Goal: Browse casually

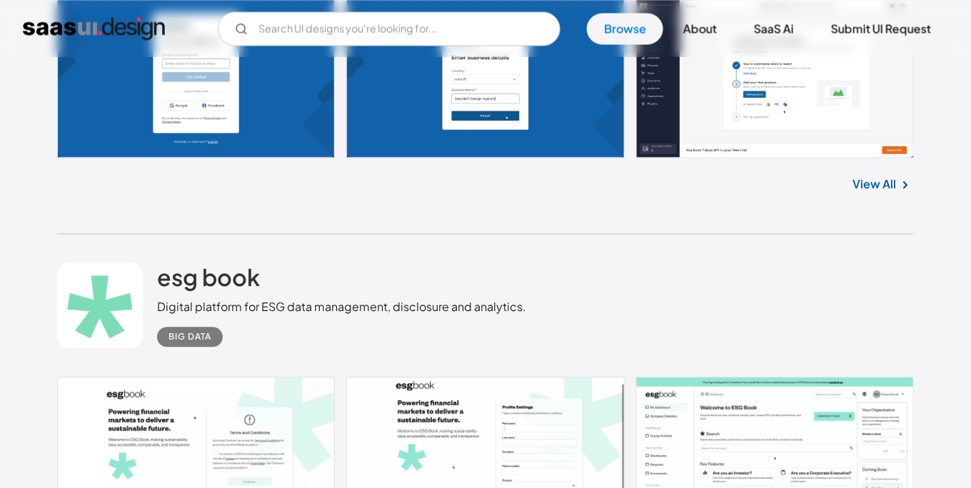
scroll to position [4424, 0]
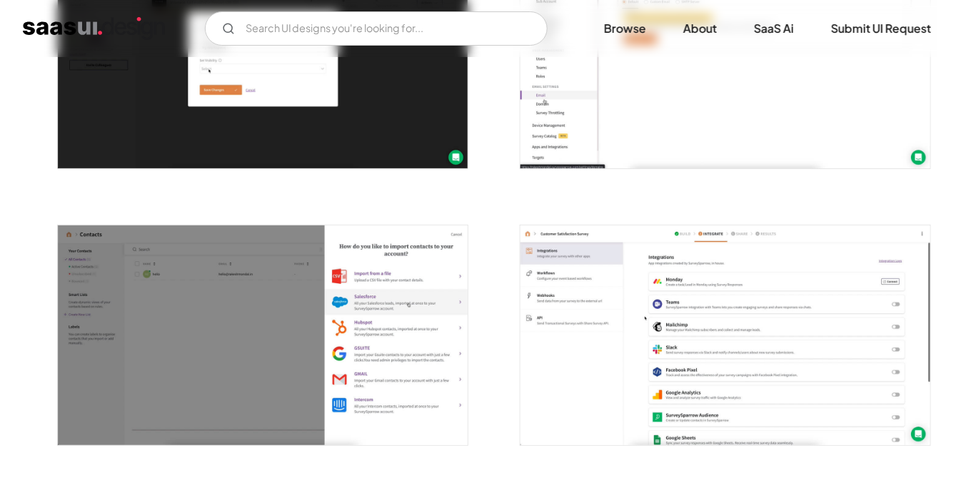
scroll to position [1824, 0]
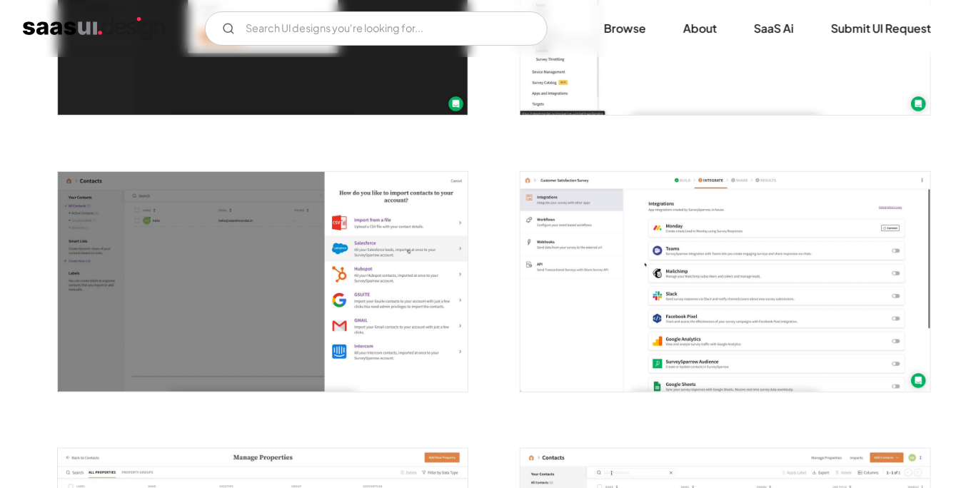
click at [608, 219] on img "open lightbox" at bounding box center [725, 282] width 410 height 220
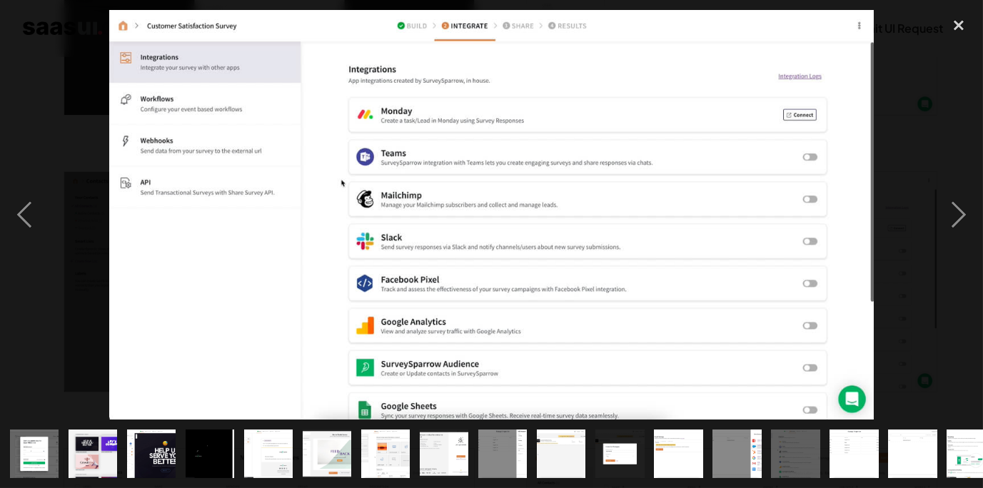
click at [928, 67] on div at bounding box center [491, 215] width 983 height 411
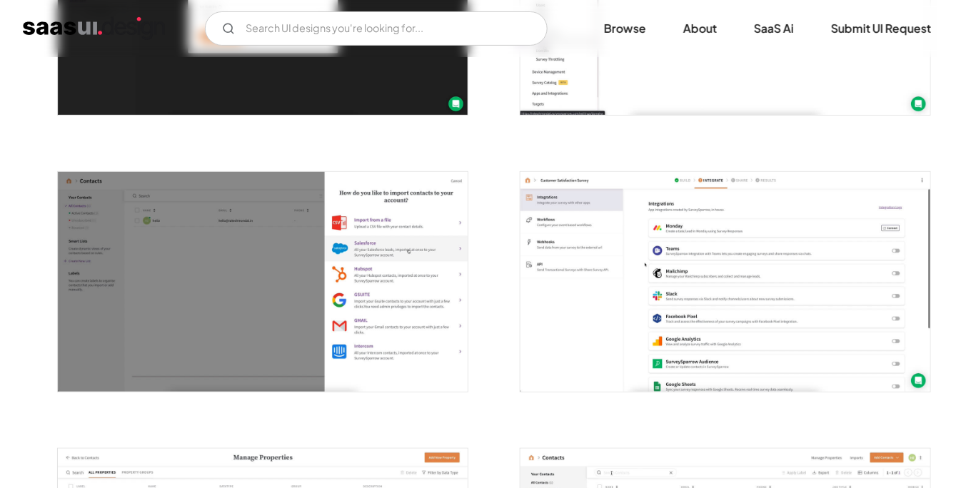
click at [383, 292] on img "open lightbox" at bounding box center [263, 282] width 410 height 220
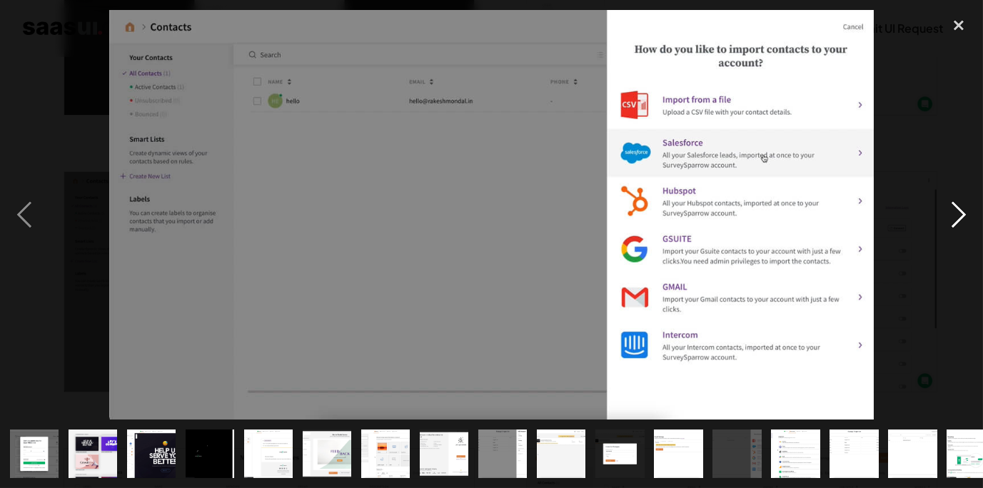
click at [935, 125] on div "next image" at bounding box center [959, 215] width 49 height 411
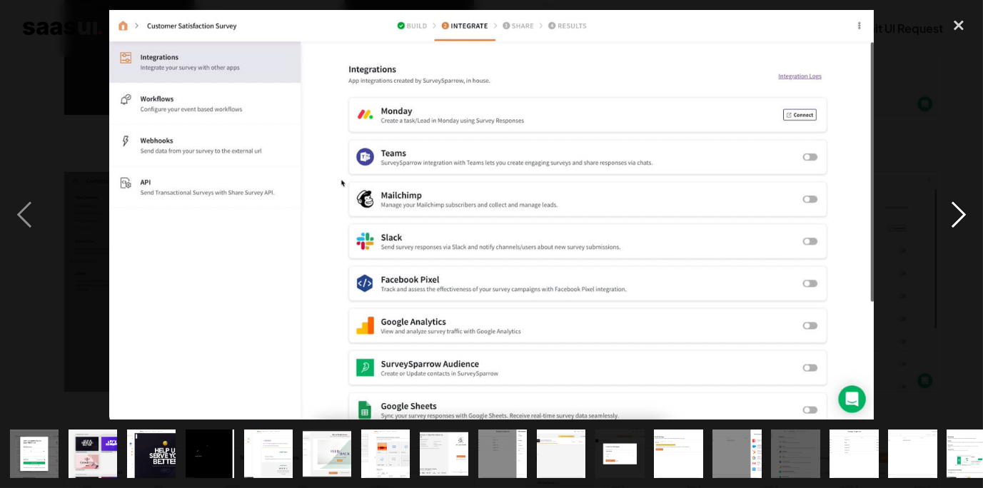
click at [950, 241] on div "next image" at bounding box center [959, 215] width 49 height 411
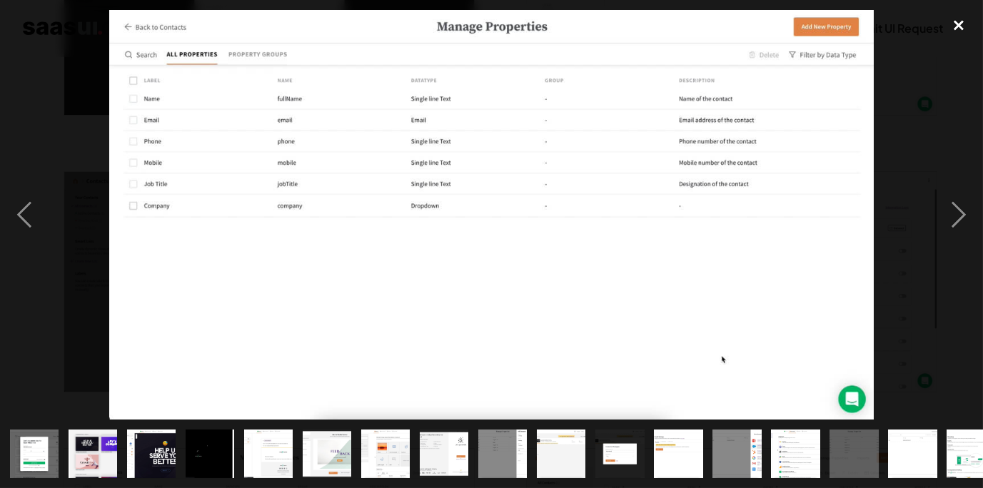
click at [948, 31] on div "close lightbox" at bounding box center [959, 25] width 49 height 31
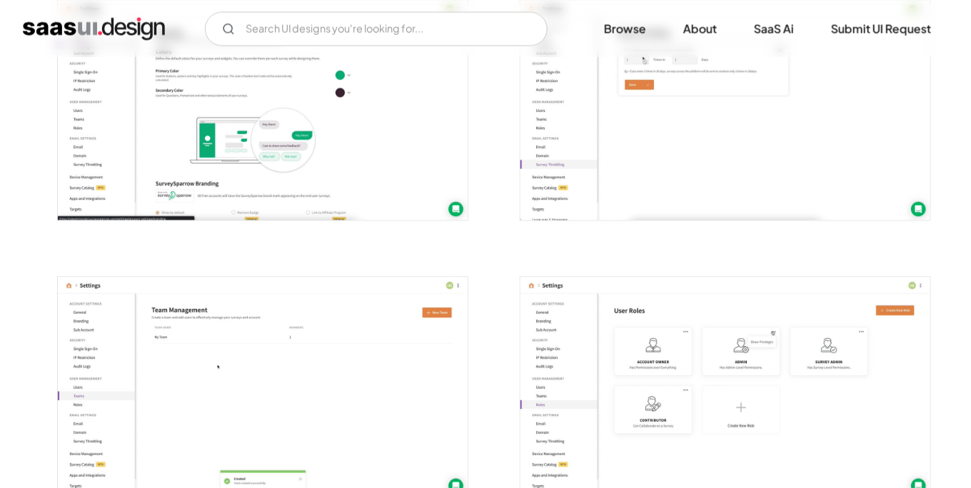
scroll to position [2617, 0]
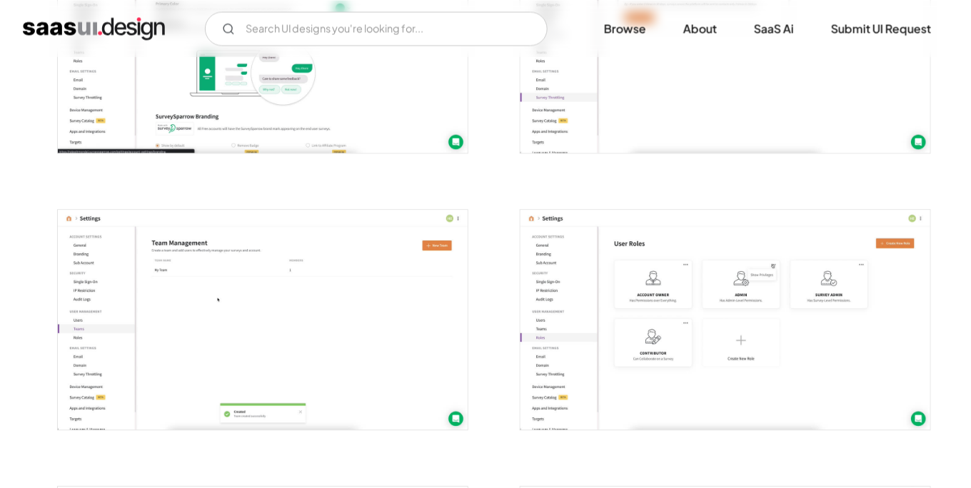
click at [678, 243] on img "open lightbox" at bounding box center [725, 320] width 410 height 220
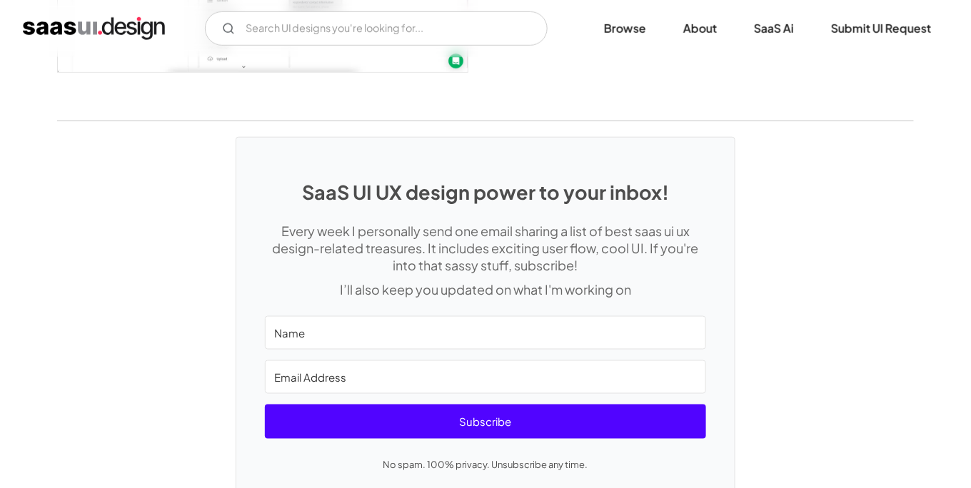
scroll to position [3808, 0]
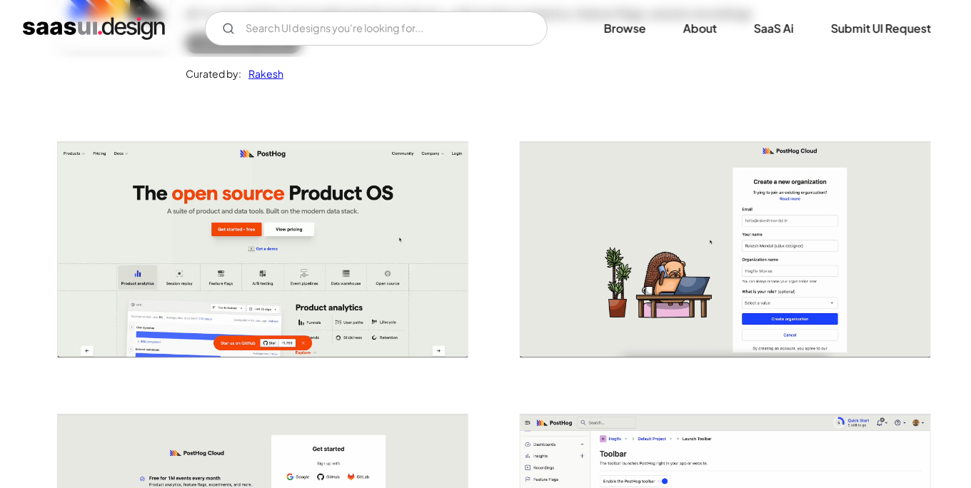
scroll to position [238, 0]
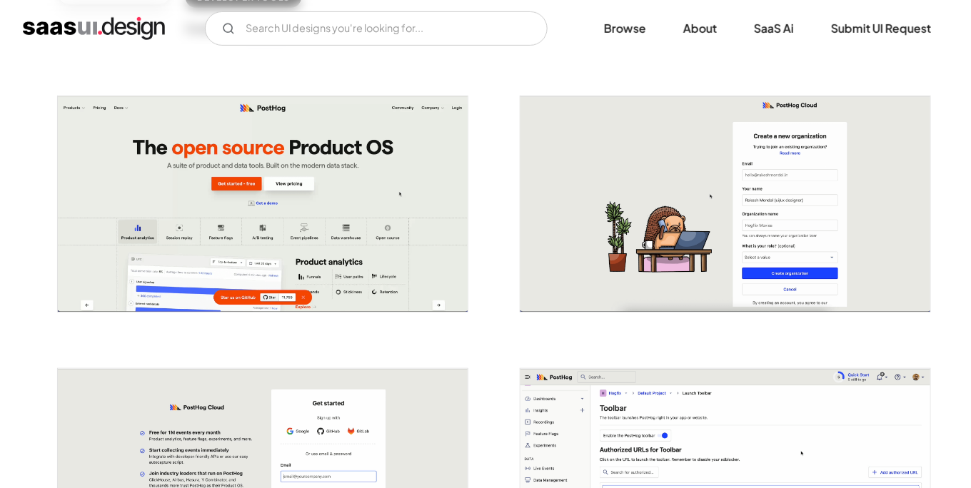
click at [365, 206] on img "open lightbox" at bounding box center [263, 204] width 410 height 216
click at [463, 186] on img "open lightbox" at bounding box center [263, 204] width 410 height 216
click at [377, 191] on img "open lightbox" at bounding box center [263, 204] width 410 height 216
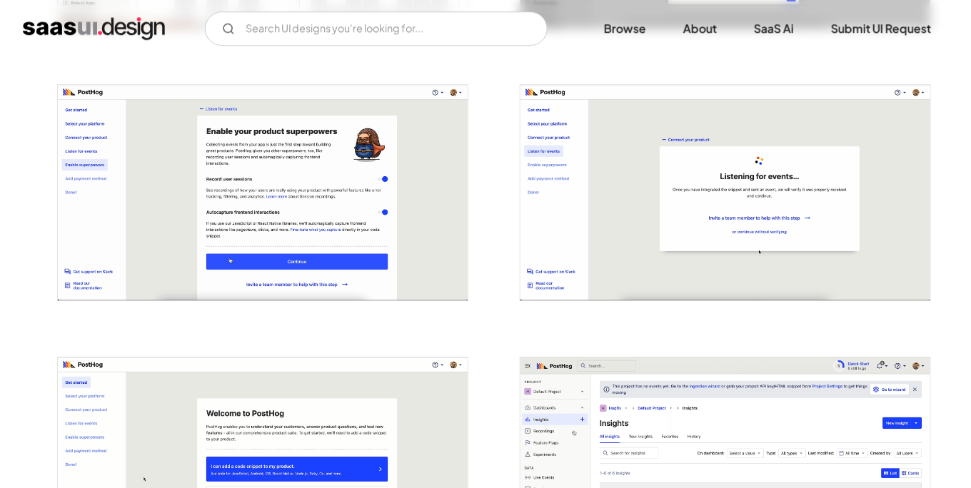
scroll to position [1348, 0]
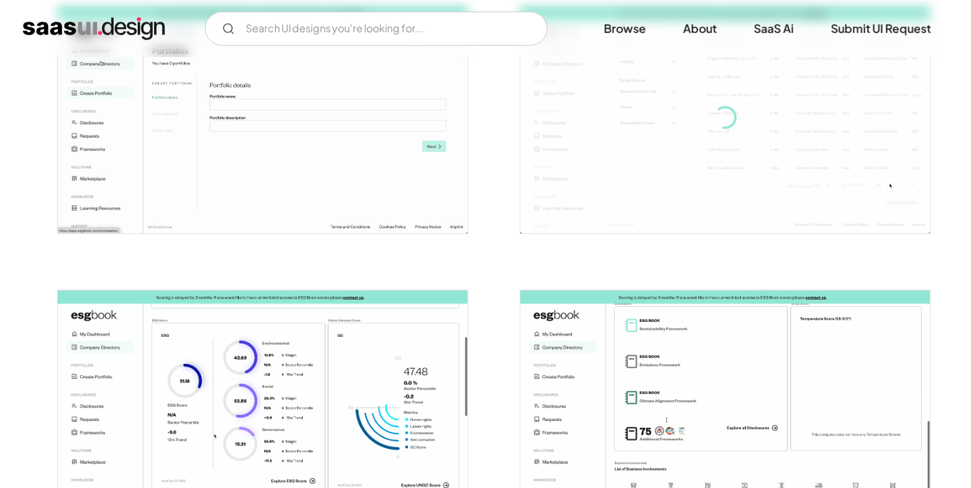
scroll to position [3173, 0]
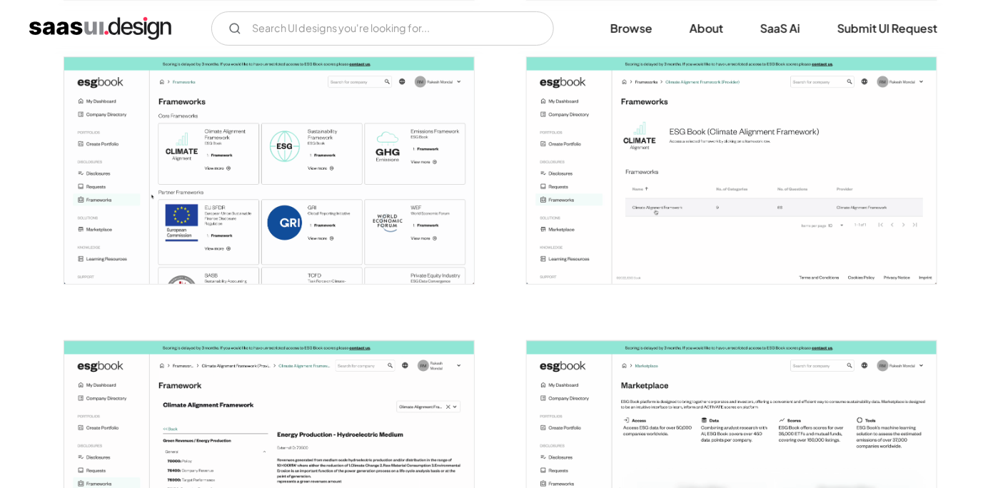
scroll to position [1983, 0]
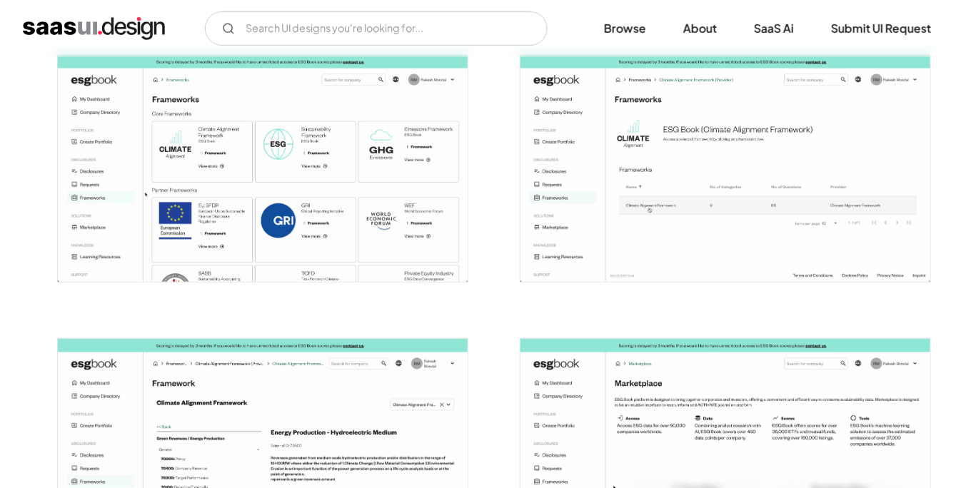
click at [365, 232] on img "open lightbox" at bounding box center [263, 168] width 410 height 227
